Goal: Feedback & Contribution: Leave review/rating

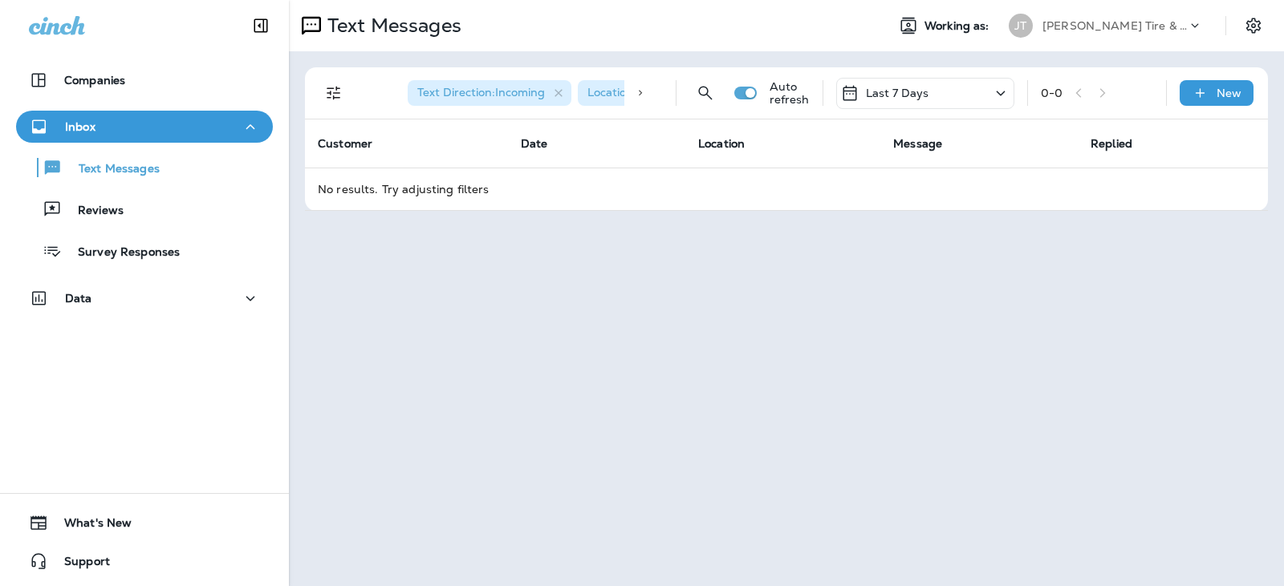
click at [700, 255] on div "Text Messages Working as: JT Jensen Tire & Auto Text Direction : Incoming Locat…" at bounding box center [786, 293] width 995 height 586
click at [132, 205] on div "Reviews" at bounding box center [144, 209] width 244 height 24
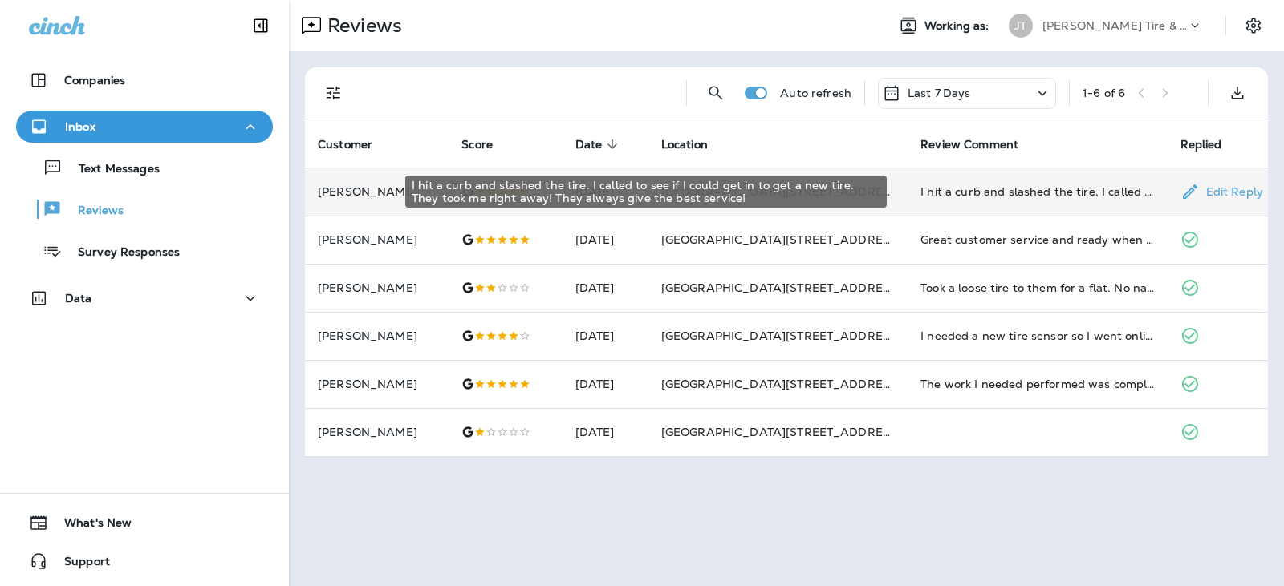
click at [976, 199] on div "I hit a curb and slashed the tire. I called to see if I could get in to get a n…" at bounding box center [1036, 192] width 233 height 16
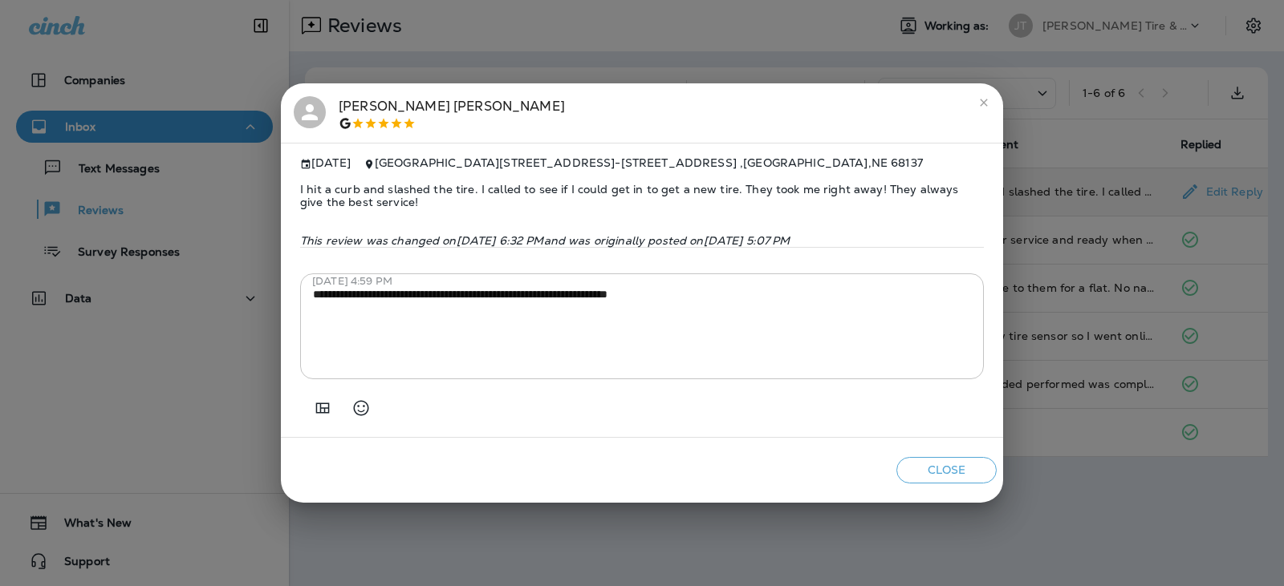
click at [985, 100] on icon "close" at bounding box center [983, 102] width 13 height 13
